Goal: Transaction & Acquisition: Register for event/course

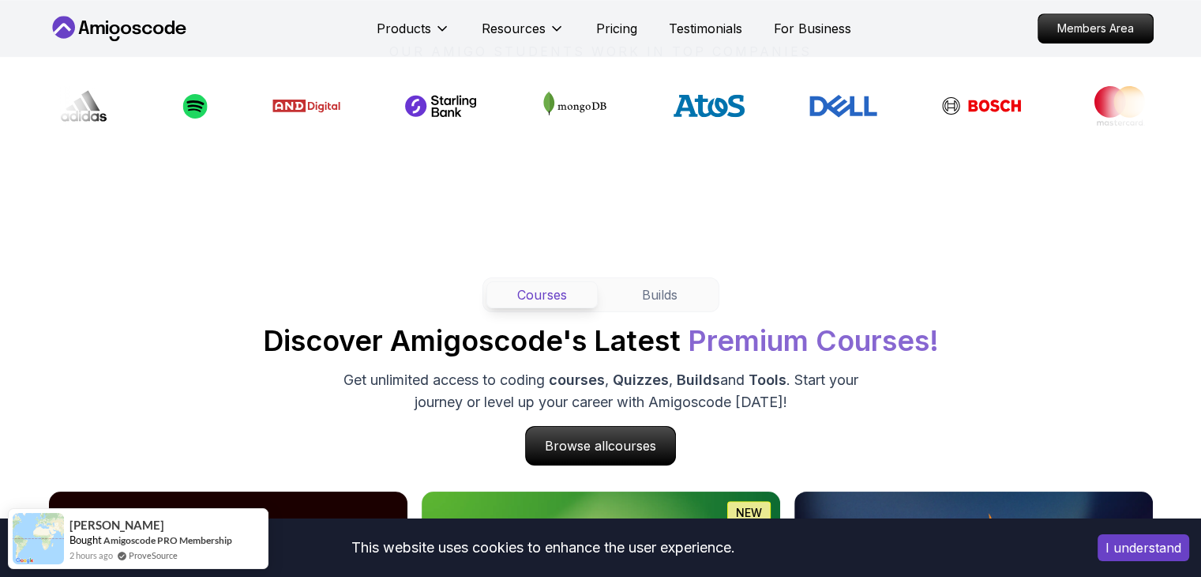
scroll to position [1182, 0]
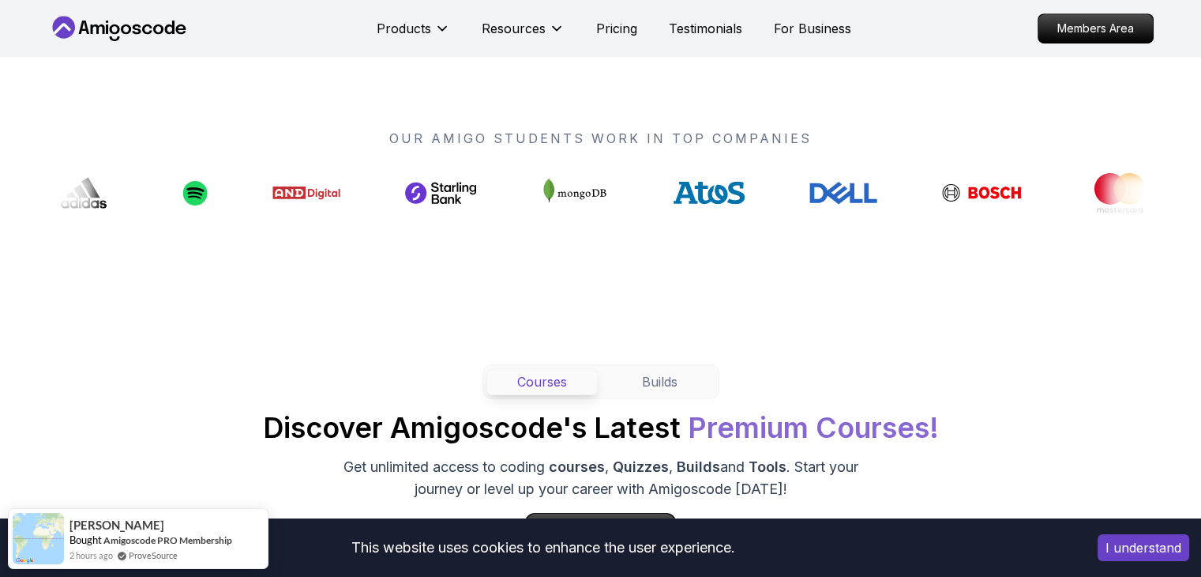
drag, startPoint x: 733, startPoint y: 188, endPoint x: 586, endPoint y: 292, distance: 180.1
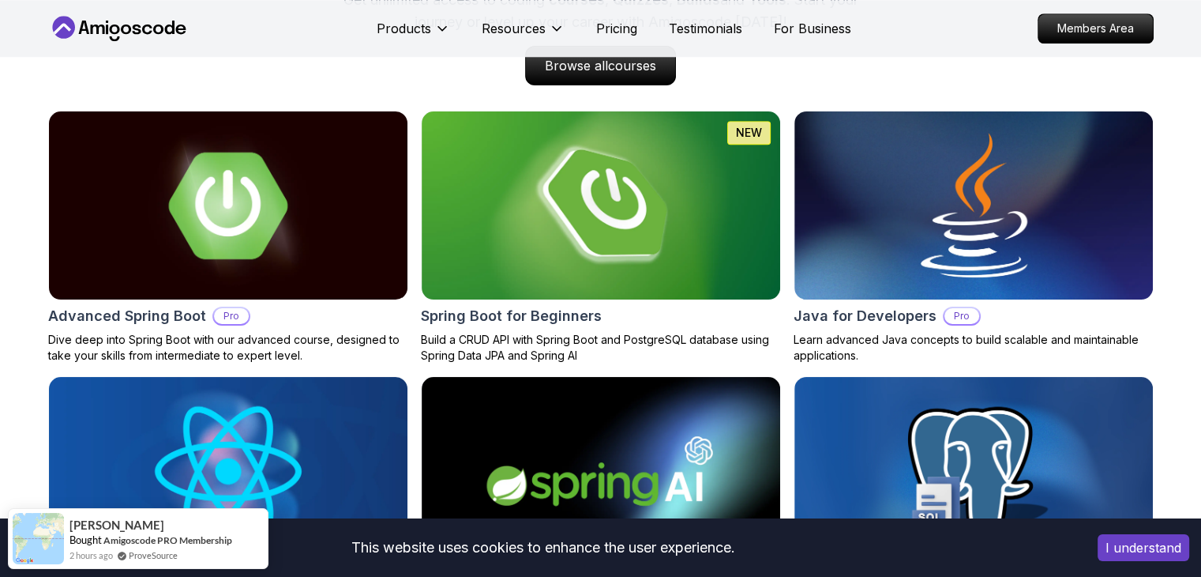
scroll to position [1646, 0]
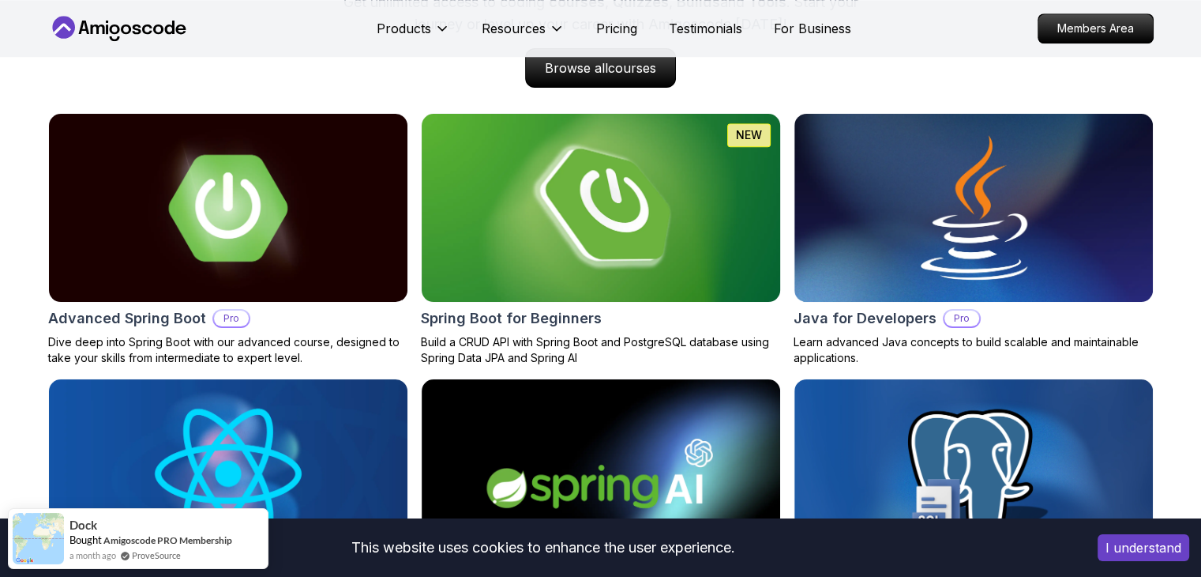
click at [535, 210] on img at bounding box center [600, 207] width 377 height 197
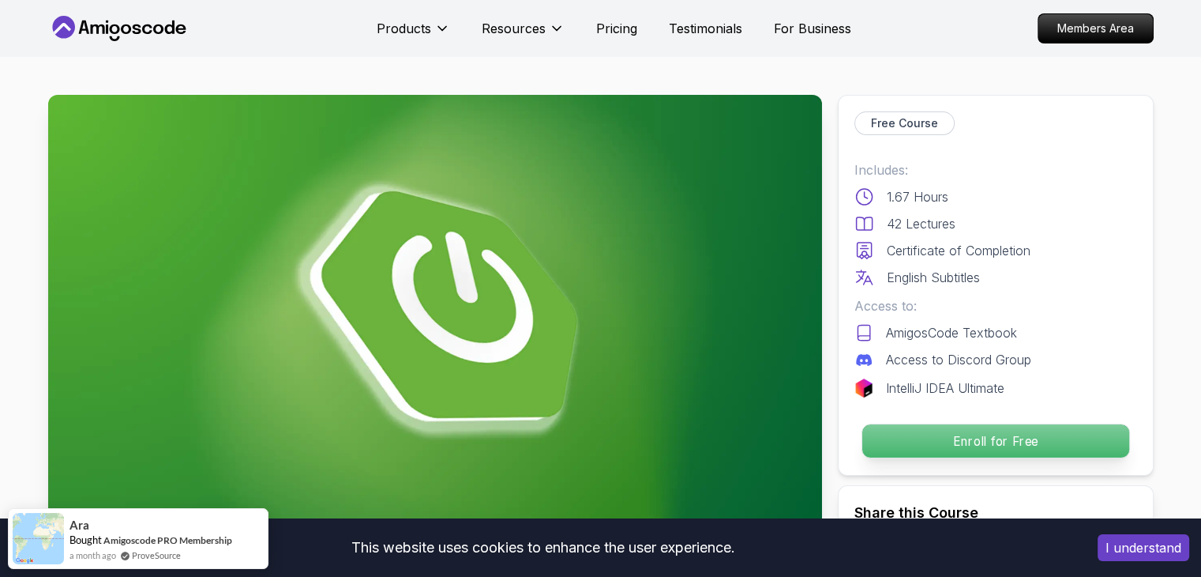
click at [986, 441] on p "Enroll for Free" at bounding box center [995, 440] width 267 height 33
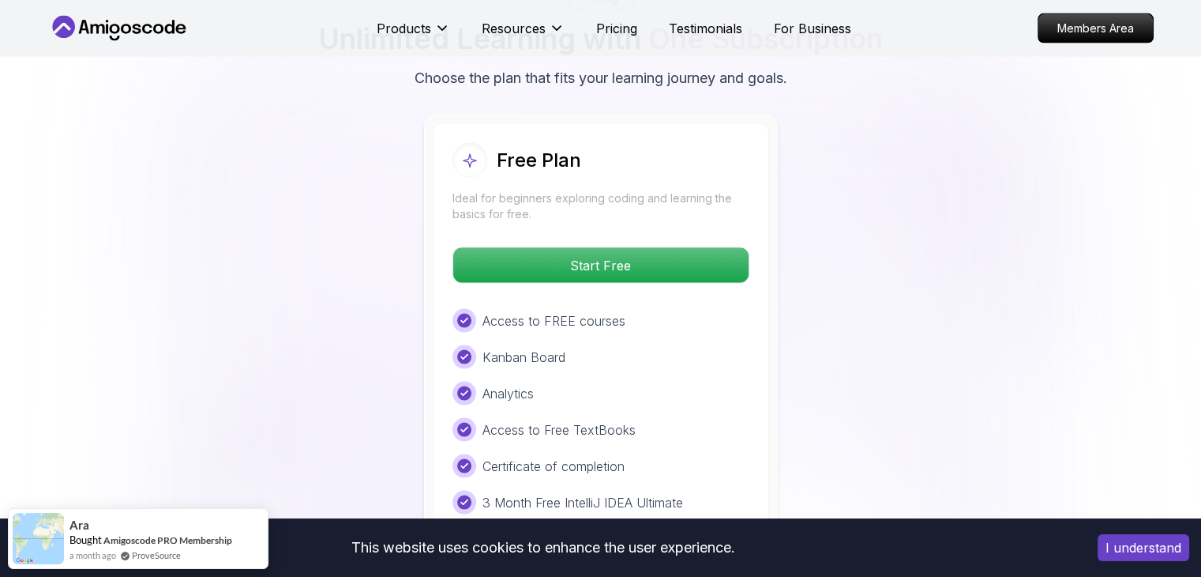
scroll to position [3406, 0]
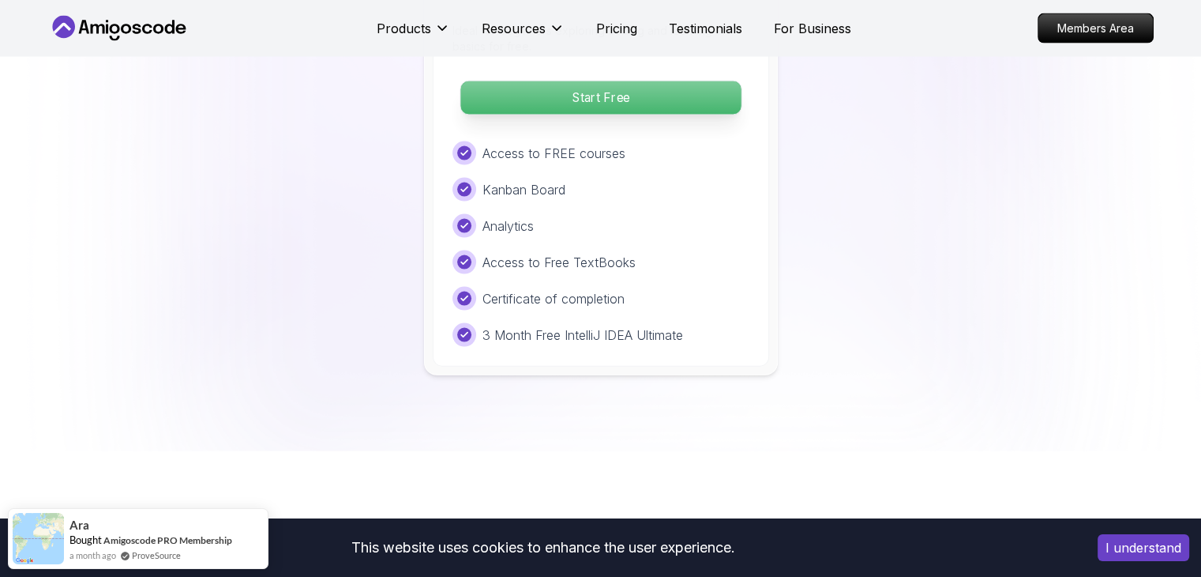
click at [590, 81] on p "Start Free" at bounding box center [600, 97] width 280 height 33
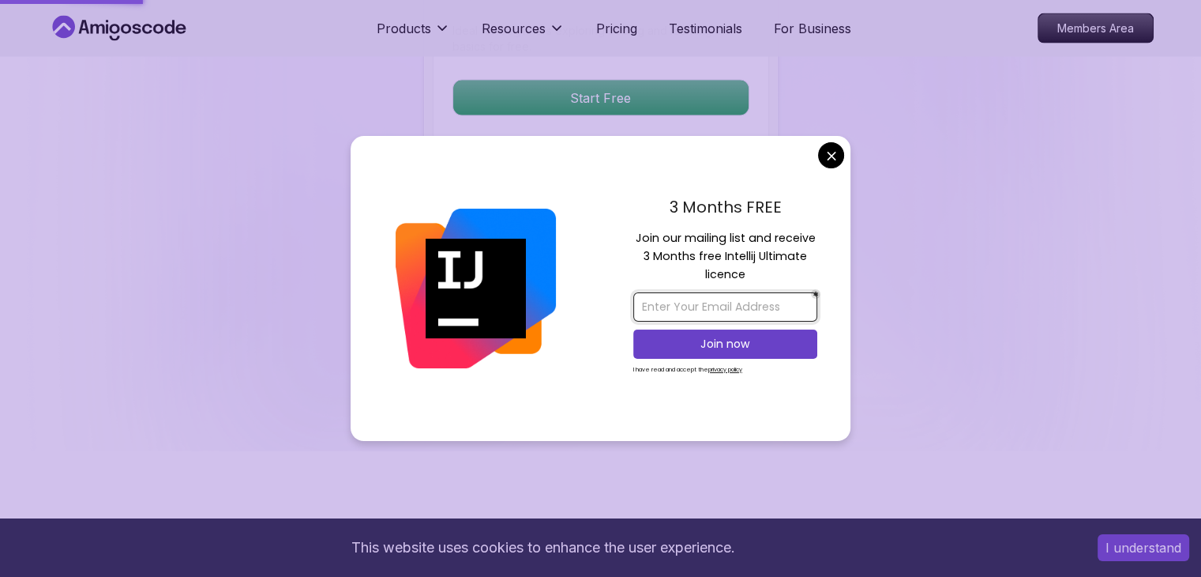
click at [689, 300] on input "email" at bounding box center [725, 306] width 184 height 29
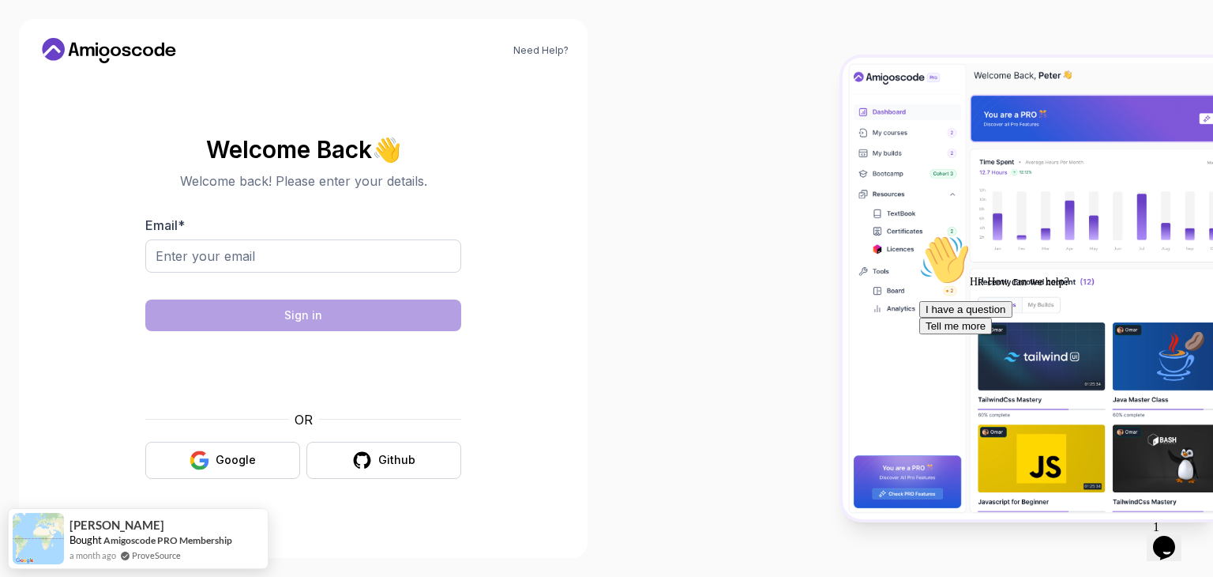
click at [835, 157] on body "Need Help? Welcome Back 👋 Welcome back! Please enter your details. Email * Sign…" at bounding box center [606, 288] width 1213 height 577
click at [334, 263] on input "Email *" at bounding box center [303, 255] width 316 height 33
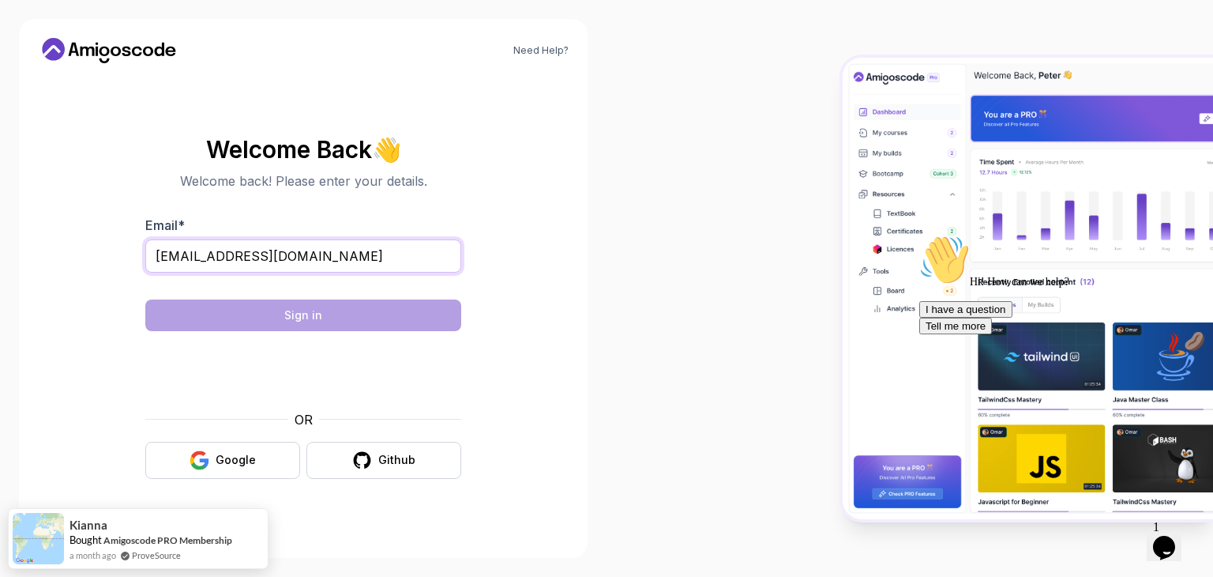
type input "yacinekdr01@gmail.com"
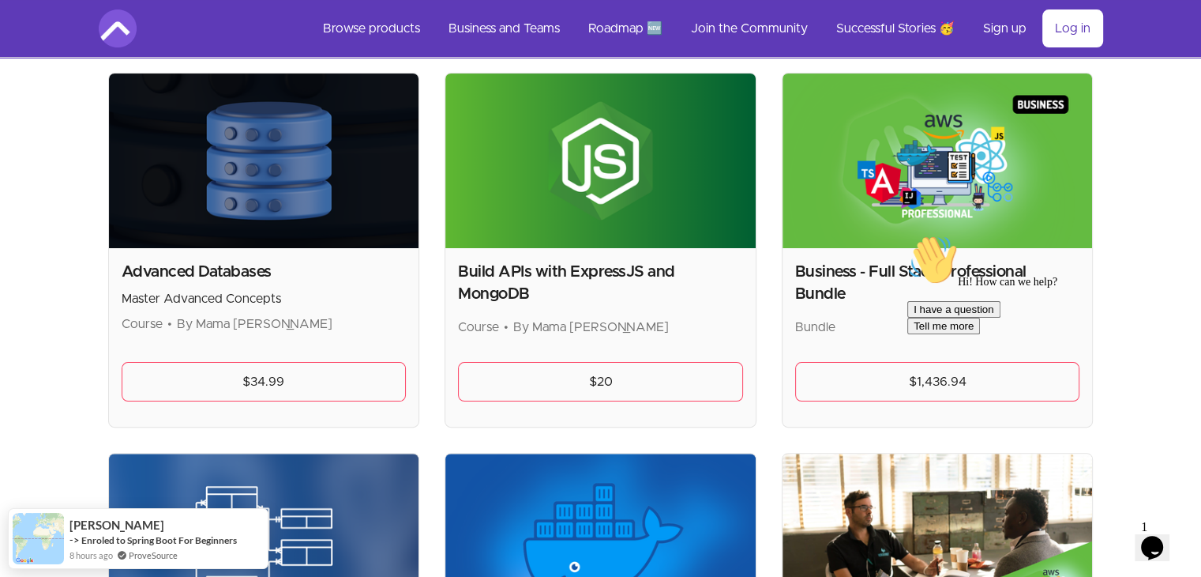
scroll to position [329, 0]
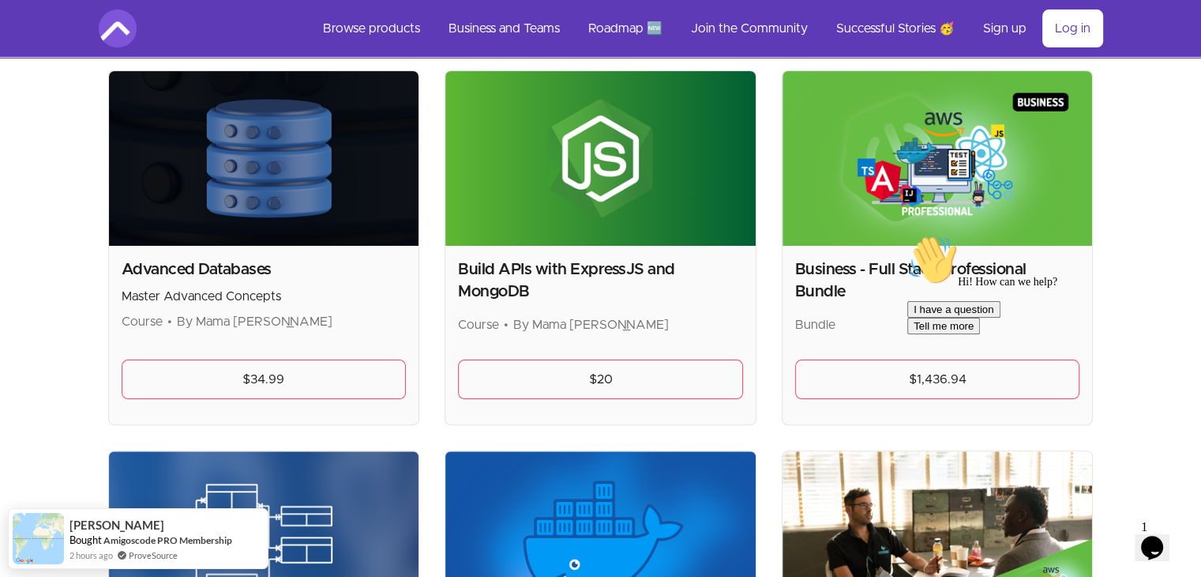
click at [225, 277] on h2 "Advanced Databases" at bounding box center [264, 269] width 285 height 22
click at [234, 231] on img at bounding box center [264, 158] width 310 height 175
click at [247, 270] on h2 "Advanced Databases" at bounding box center [264, 269] width 285 height 22
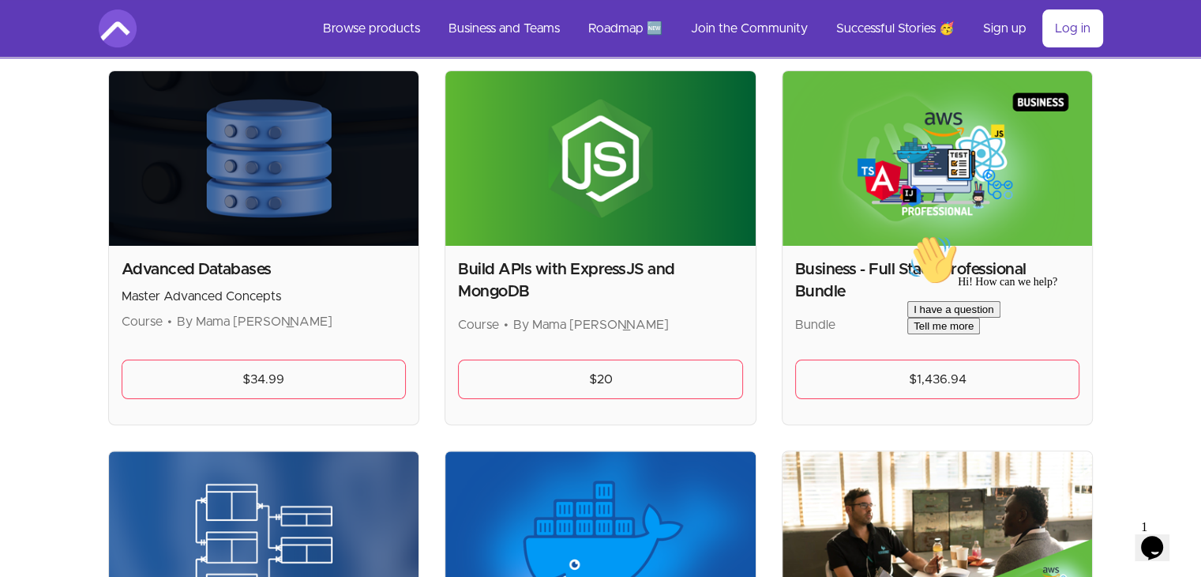
click at [250, 265] on h2 "Advanced Databases" at bounding box center [264, 269] width 285 height 22
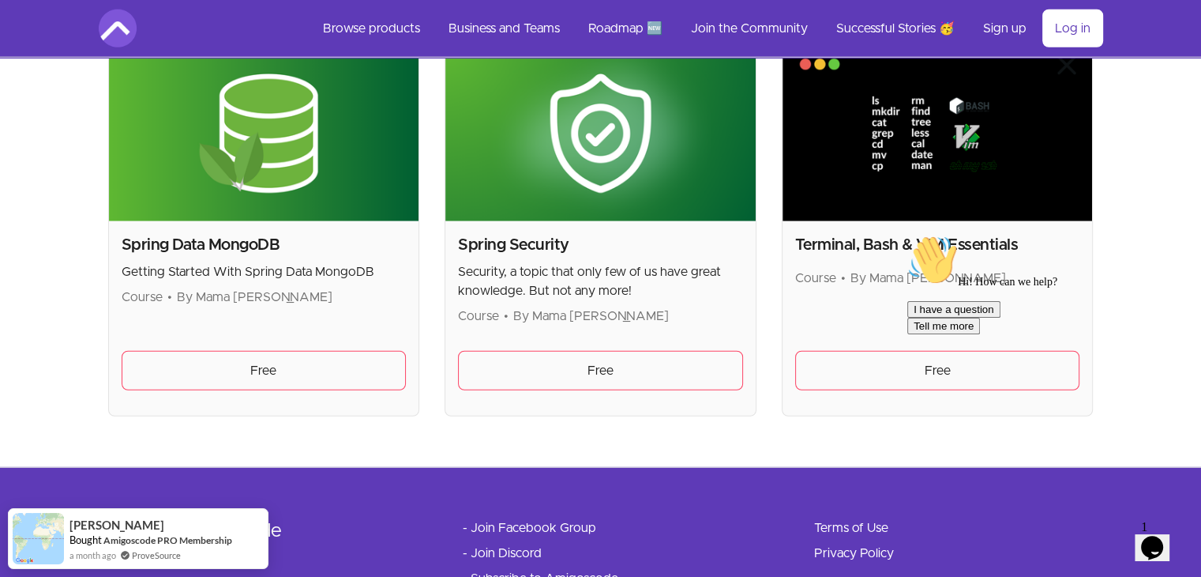
scroll to position [4351, 0]
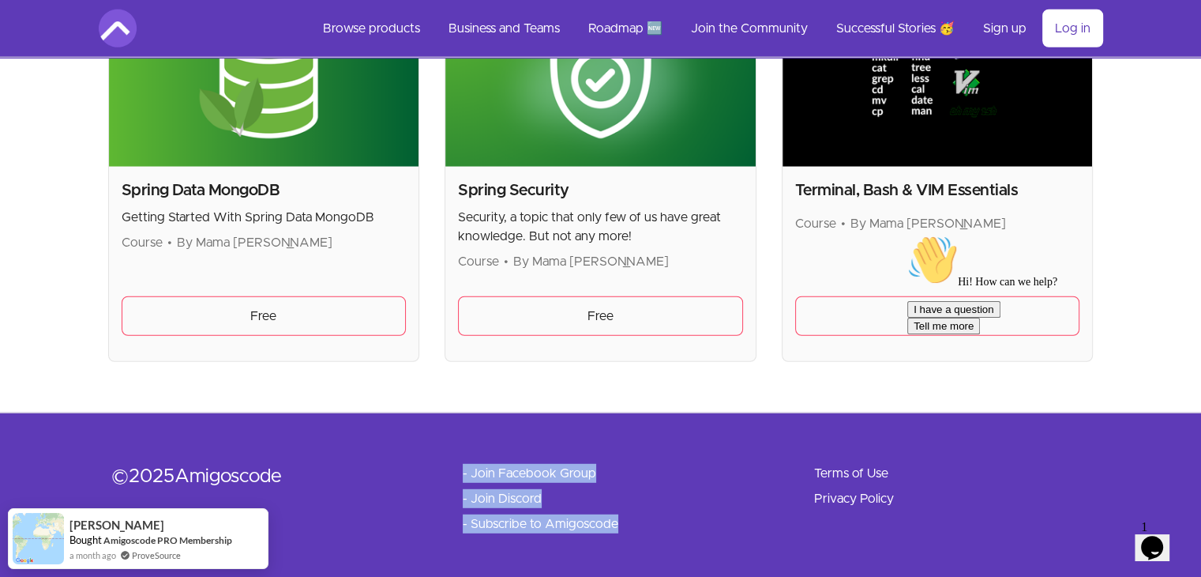
drag, startPoint x: 642, startPoint y: 517, endPoint x: 444, endPoint y: 466, distance: 204.6
click at [444, 466] on div "© 2025 Amigoscode - Join Facebook Group - Join Discord - Subscribe to Amigoscod…" at bounding box center [613, 499] width 1005 height 70
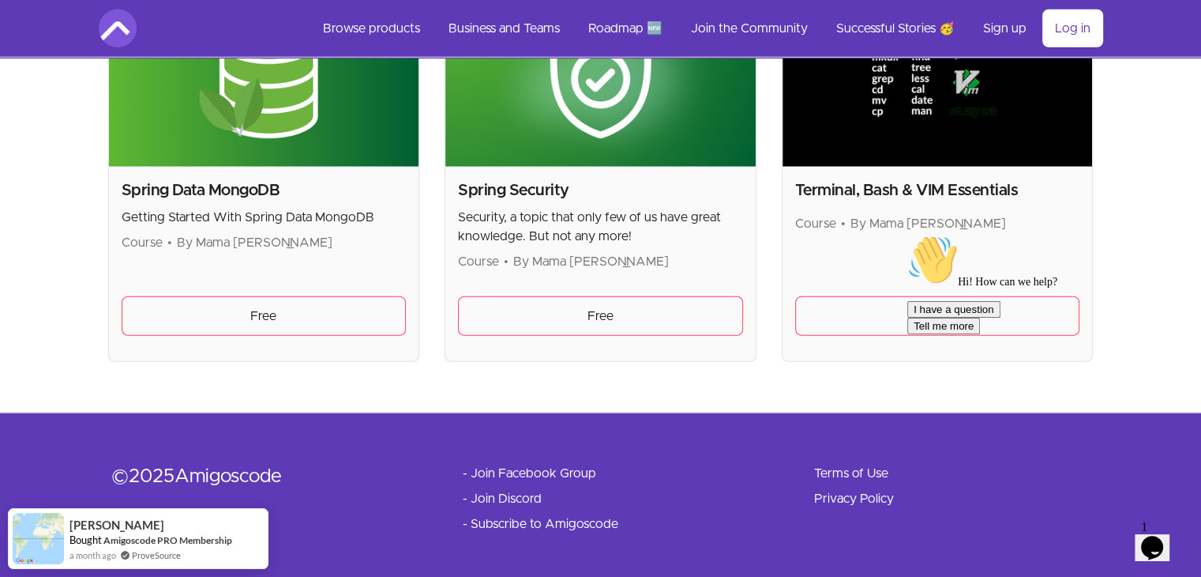
click at [444, 466] on div "© 2025 Amigoscode - Join Facebook Group - Join Discord - Subscribe to Amigoscod…" at bounding box center [613, 499] width 1005 height 70
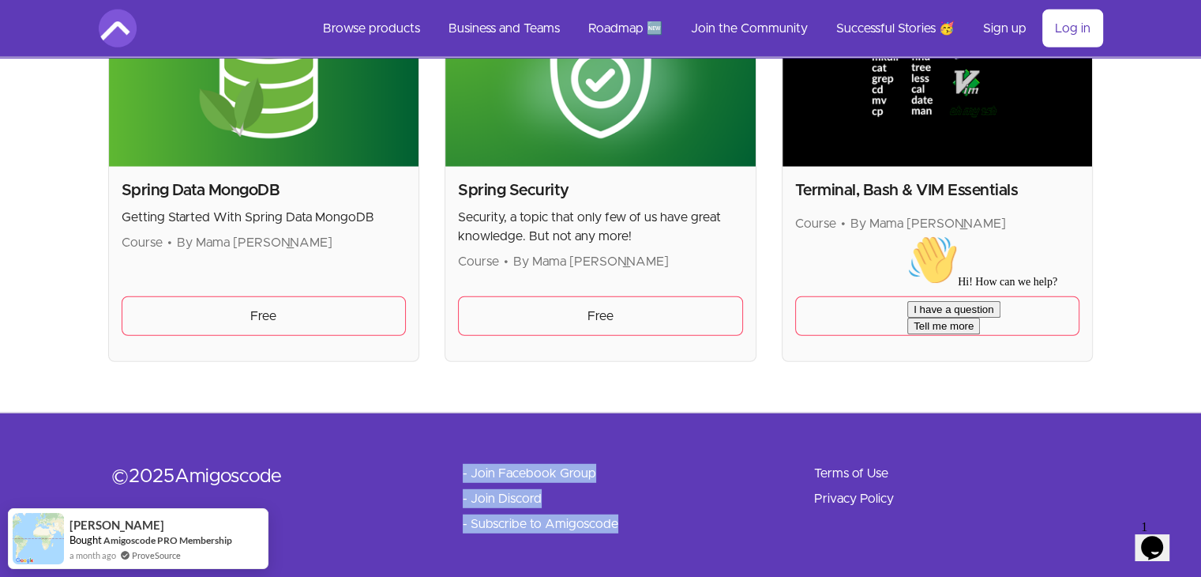
drag, startPoint x: 444, startPoint y: 466, endPoint x: 712, endPoint y: 539, distance: 277.6
click at [712, 539] on footer "© 2025 Amigoscode - Join Facebook Group - Join Discord - Subscribe to Amigoscod…" at bounding box center [600, 497] width 1201 height 171
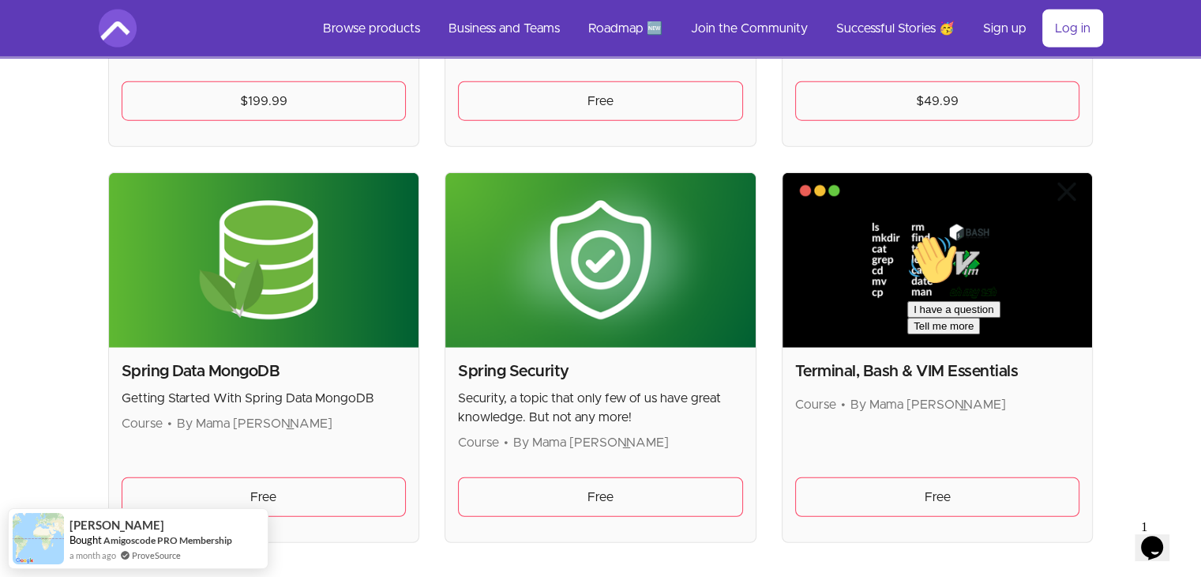
scroll to position [3990, 0]
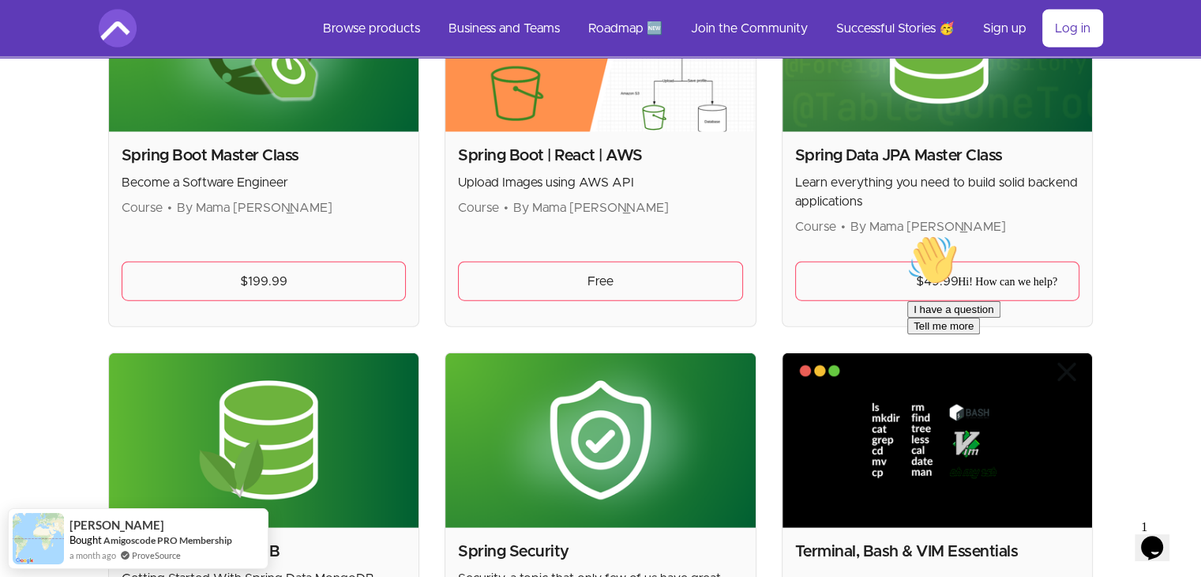
click at [907, 235] on icon "Chat attention grabber" at bounding box center [907, 235] width 0 height 0
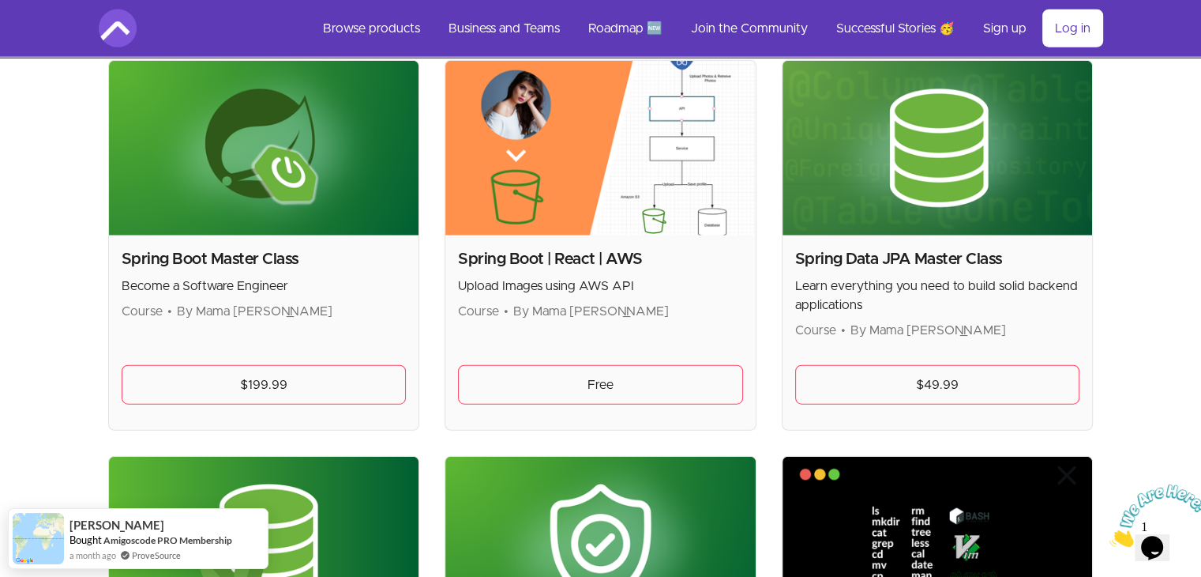
scroll to position [3840, 0]
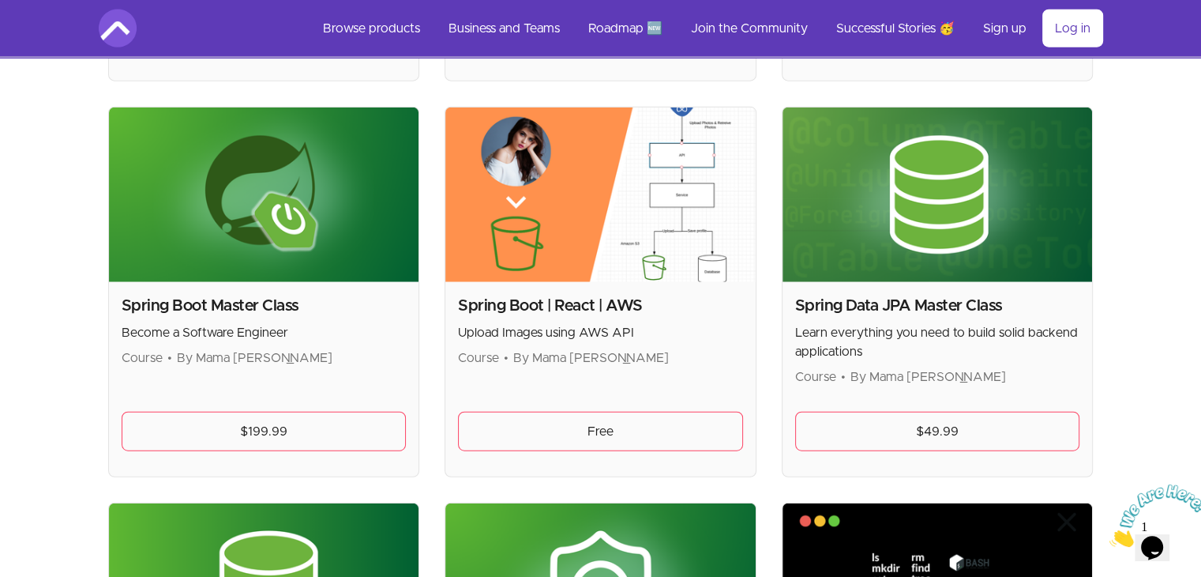
click at [1110, 535] on icon "Close" at bounding box center [1110, 541] width 0 height 13
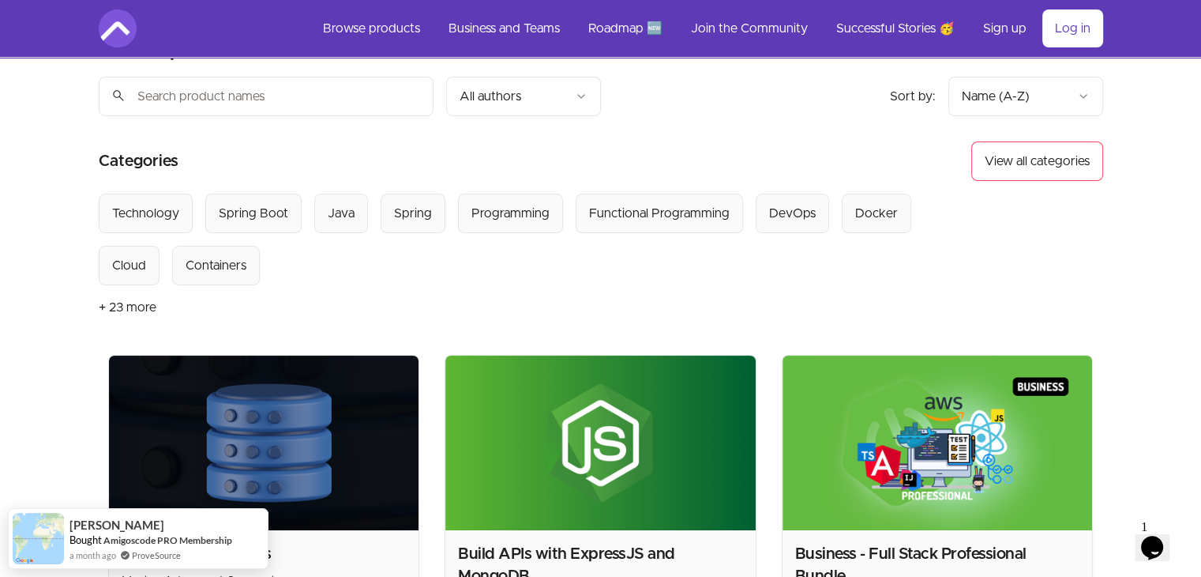
scroll to position [0, 0]
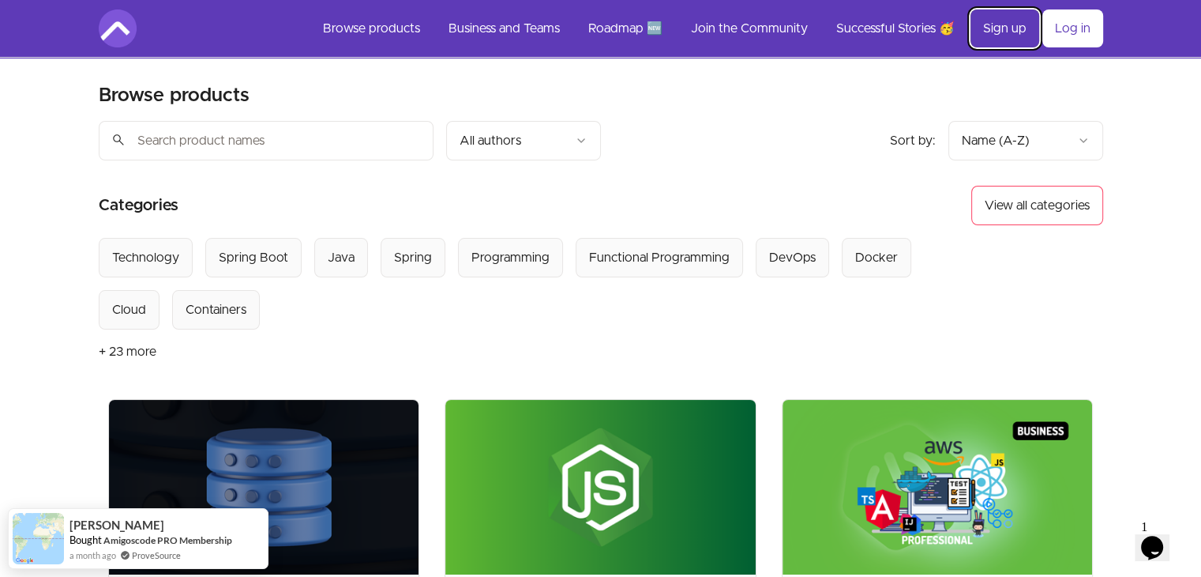
click at [1020, 35] on link "Sign up" at bounding box center [1005, 28] width 69 height 38
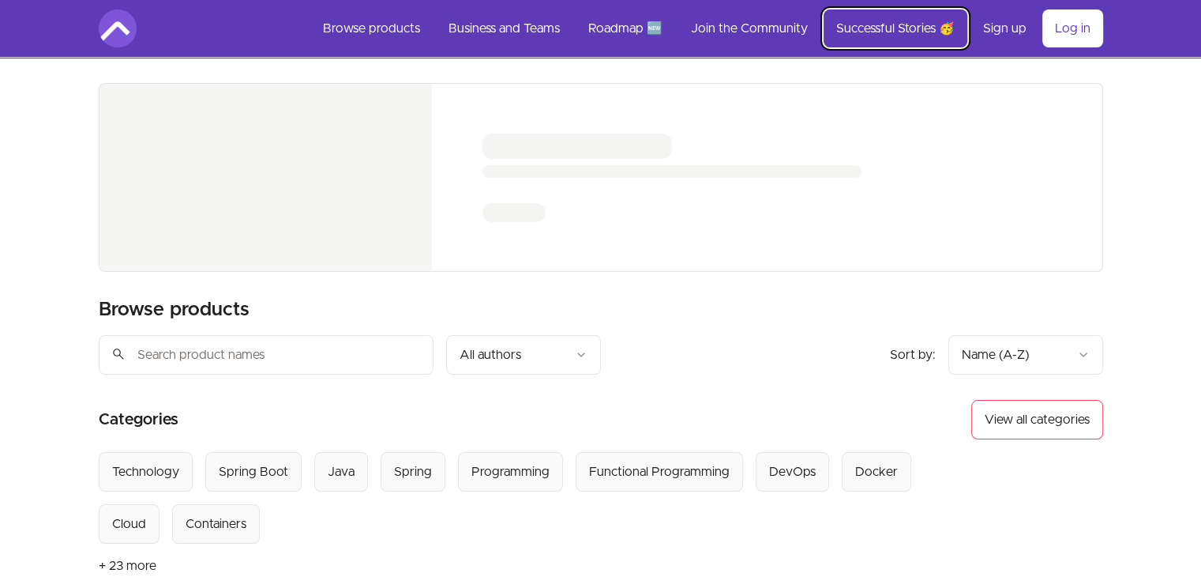
click at [871, 16] on link "Successful Stories 🥳" at bounding box center [896, 28] width 144 height 38
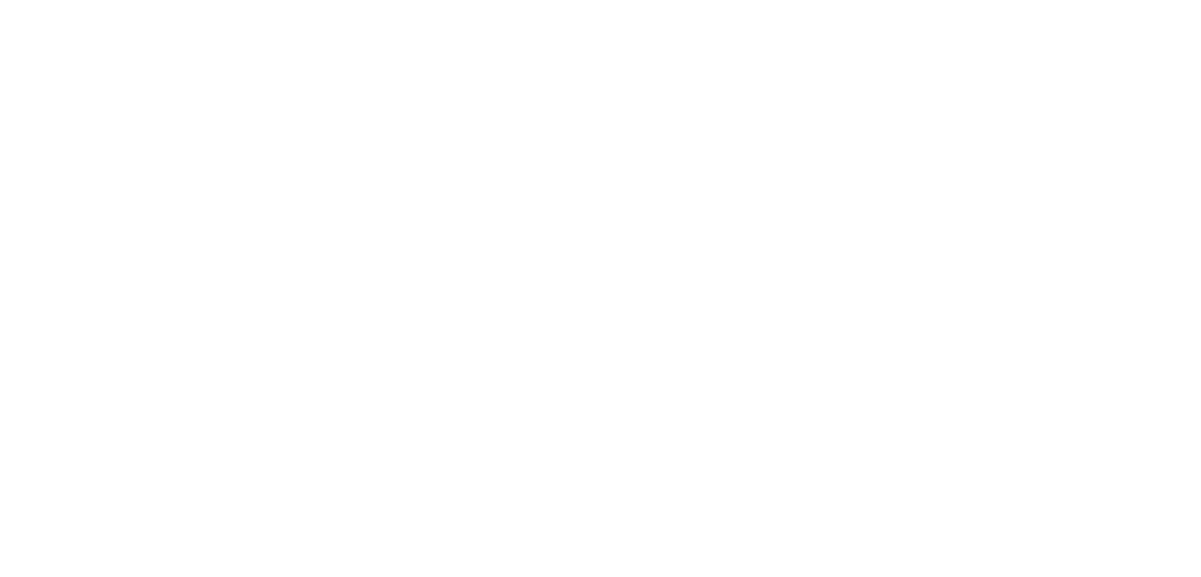
scroll to position [850, 0]
